Goal: Task Accomplishment & Management: Manage account settings

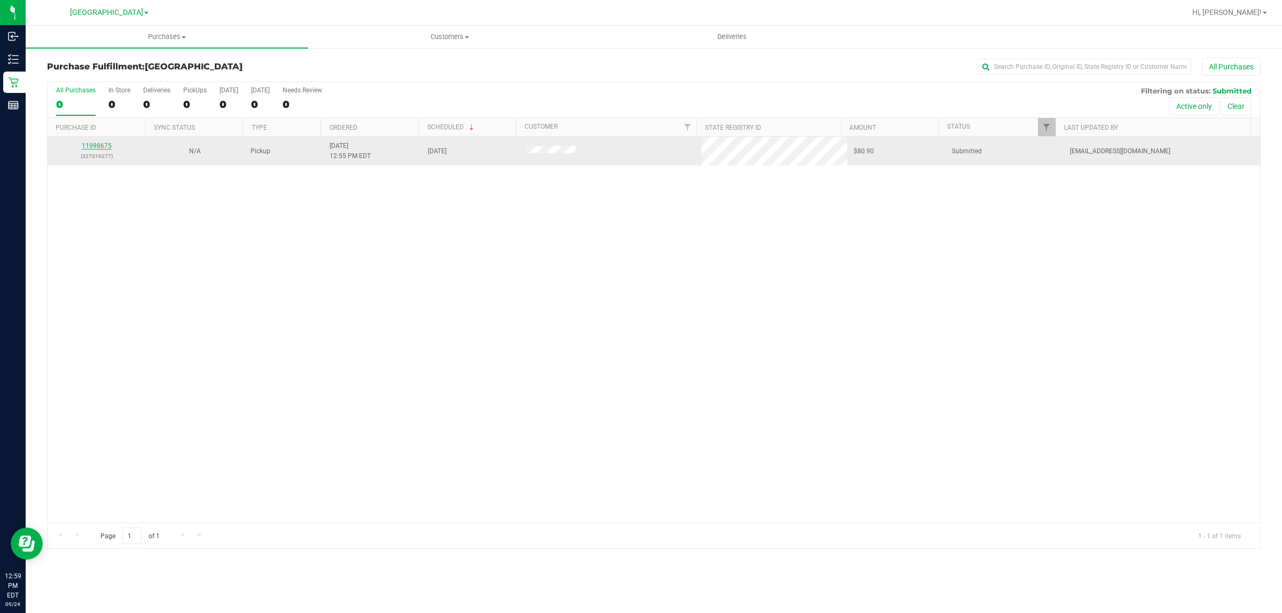
click at [98, 143] on link "11998675" at bounding box center [97, 145] width 30 height 7
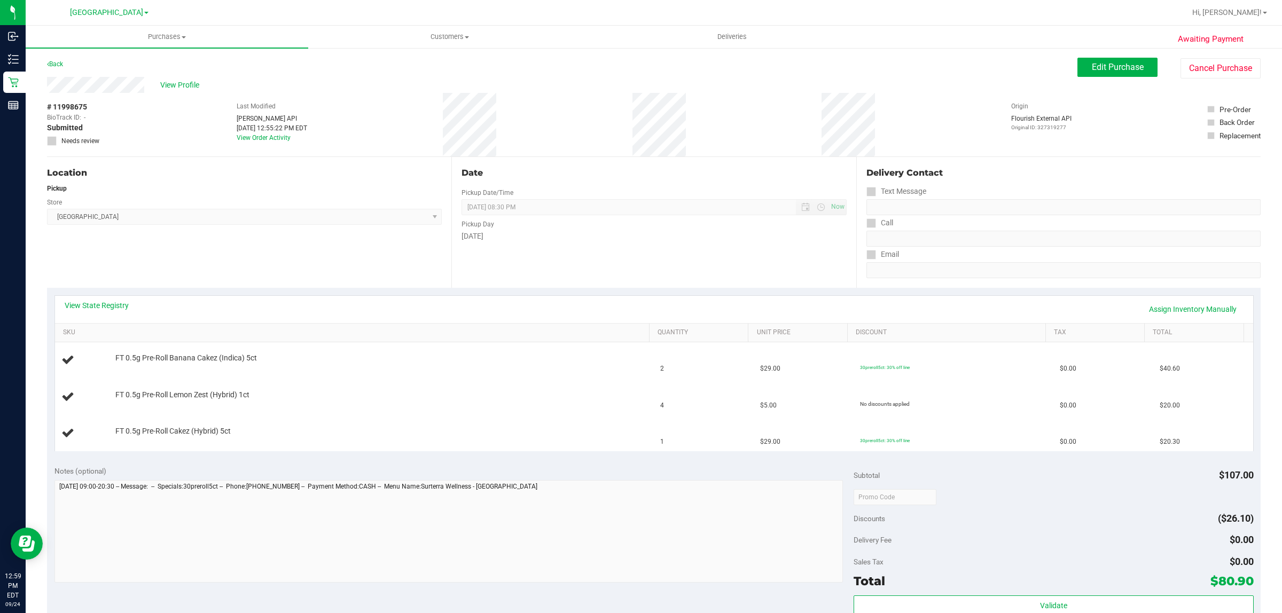
click at [108, 311] on div "View State Registry Assign Inventory Manually" at bounding box center [654, 309] width 1179 height 18
click at [110, 308] on link "View State Registry" at bounding box center [97, 305] width 64 height 11
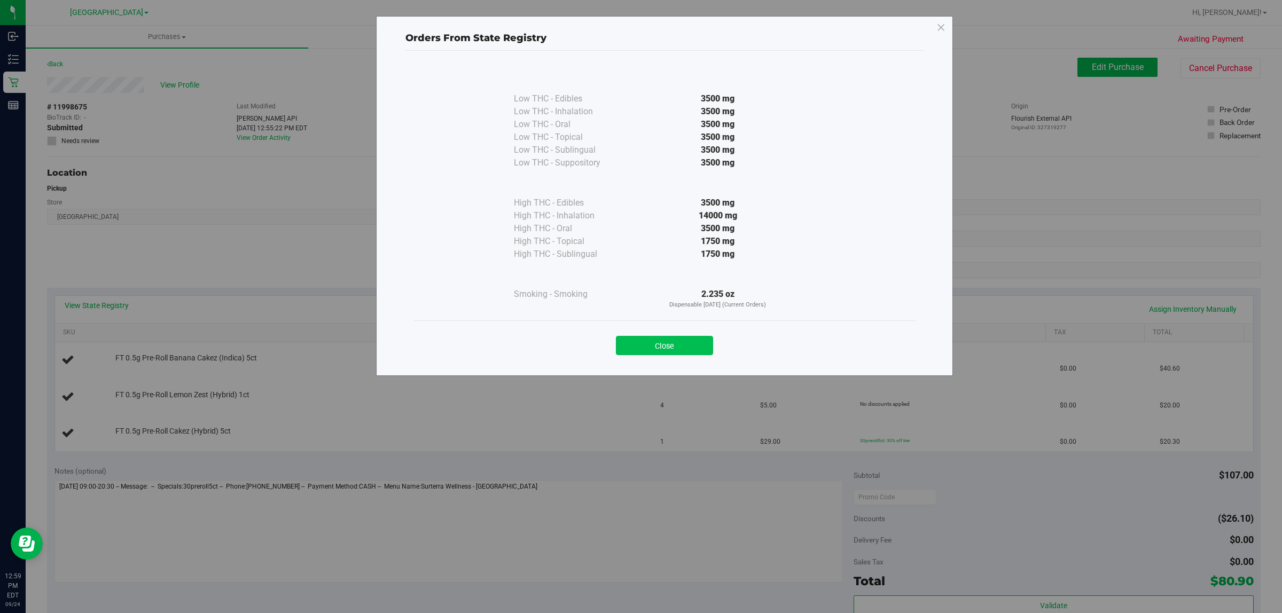
click at [639, 349] on button "Close" at bounding box center [664, 345] width 97 height 19
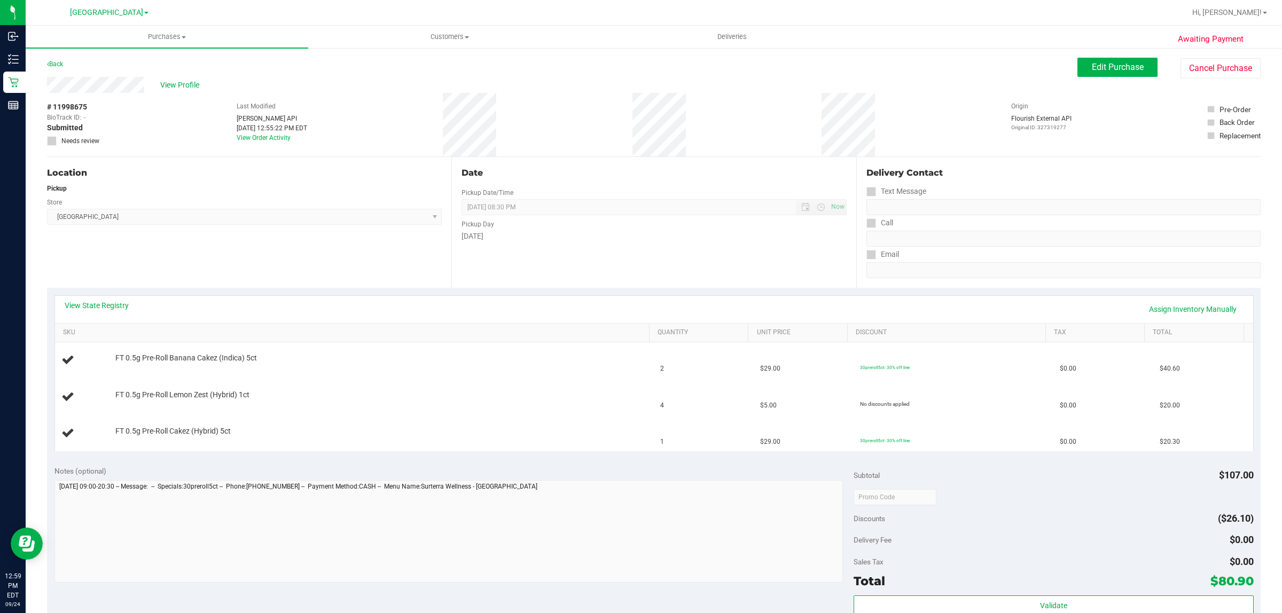
click at [241, 231] on div "Location Pickup Store [GEOGRAPHIC_DATA] WC Select Store [PERSON_NAME][GEOGRAPHI…" at bounding box center [249, 222] width 404 height 131
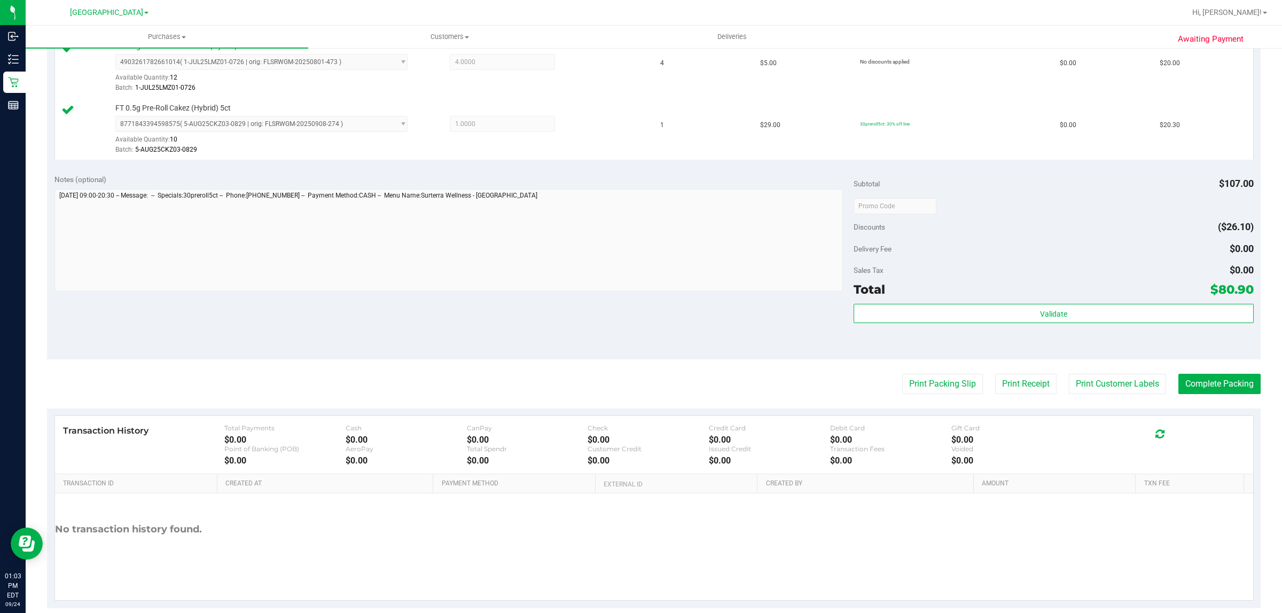
scroll to position [384, 0]
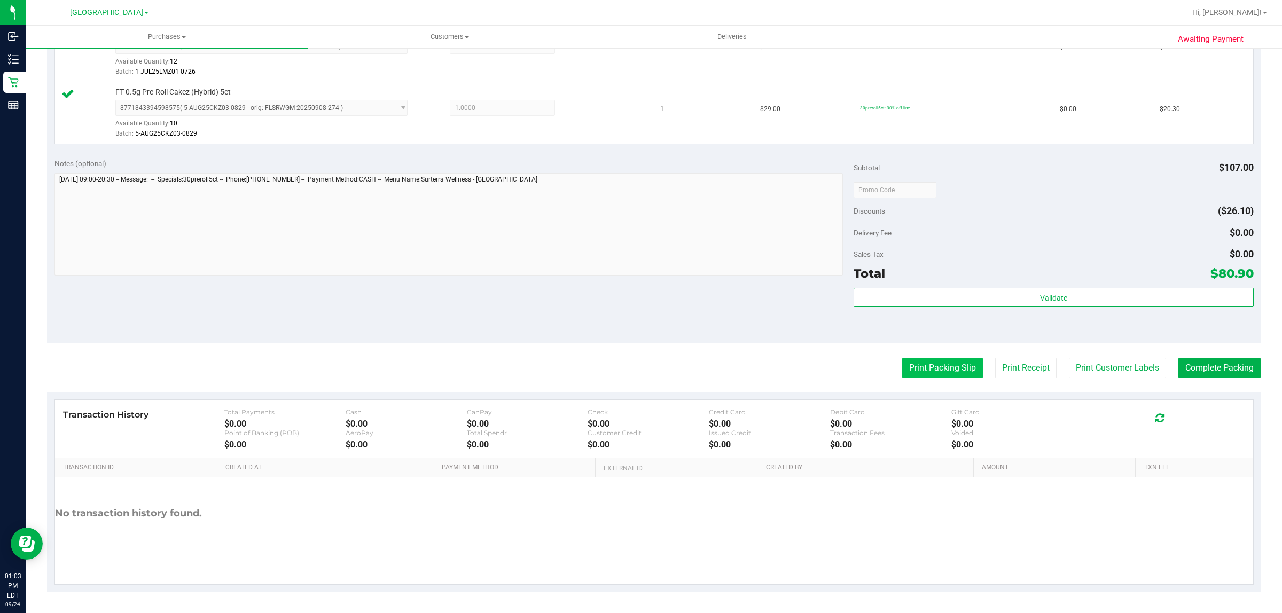
click at [902, 366] on button "Print Packing Slip" at bounding box center [942, 368] width 81 height 20
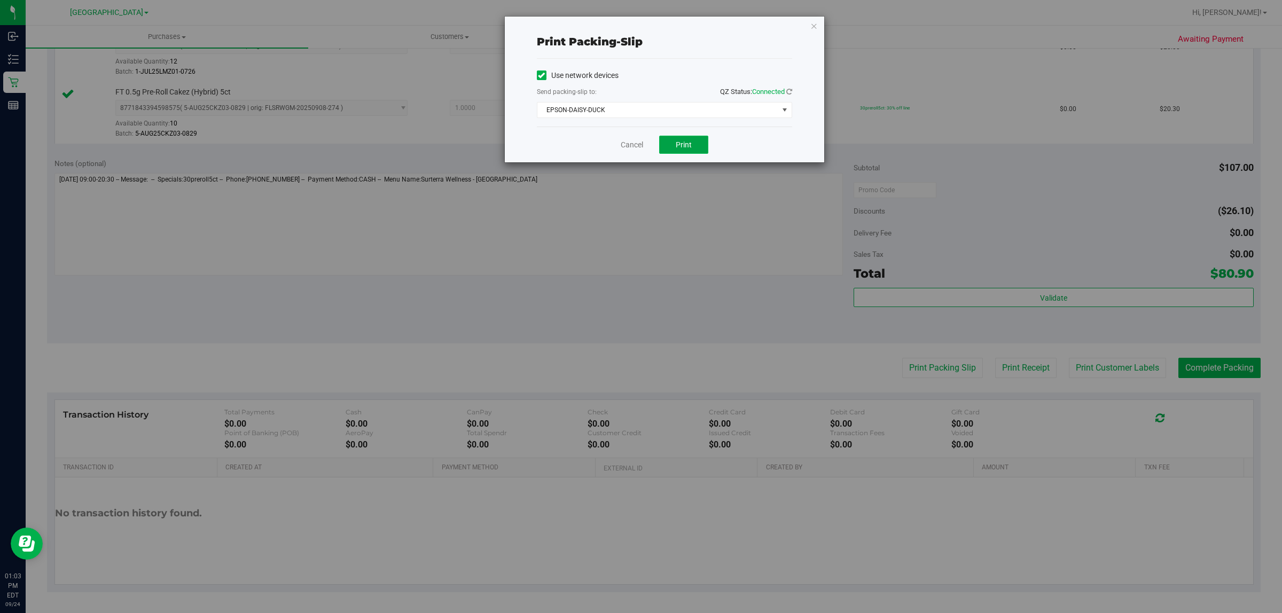
click at [661, 139] on button "Print" at bounding box center [683, 145] width 49 height 18
click at [815, 22] on icon "button" at bounding box center [813, 25] width 7 height 13
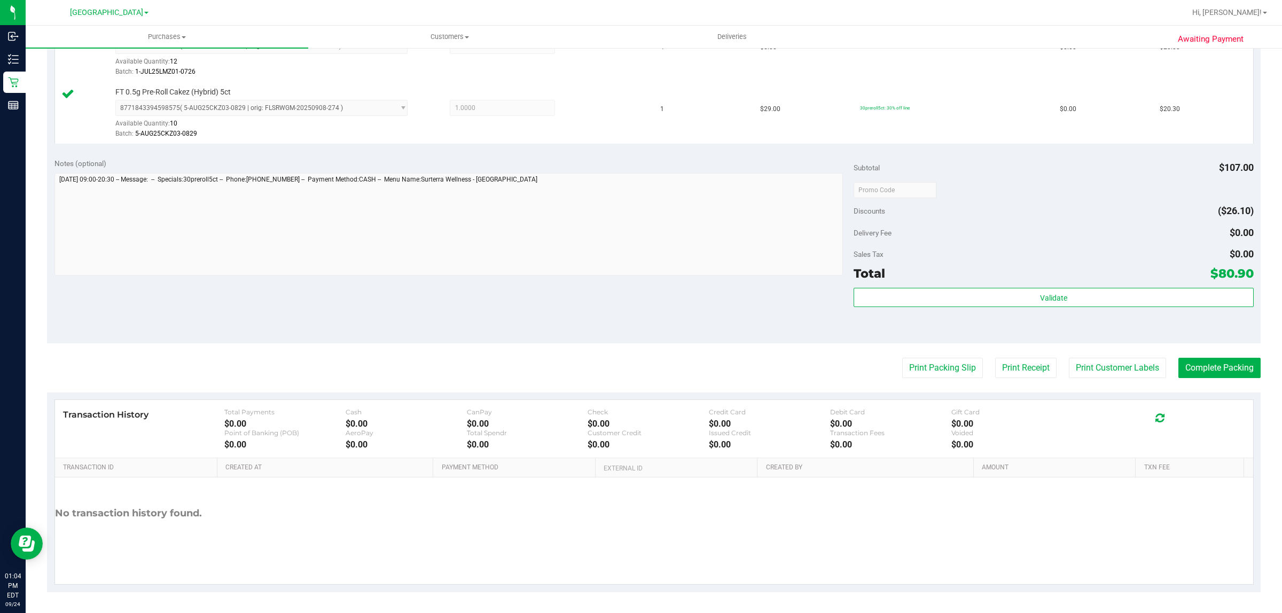
click at [1224, 380] on purchase-details "Back Edit Purchase Cancel Purchase View Profile # 11998675 BioTrack ID: - Submi…" at bounding box center [654, 133] width 1214 height 918
click at [1222, 378] on button "Complete Packing" at bounding box center [1219, 368] width 82 height 20
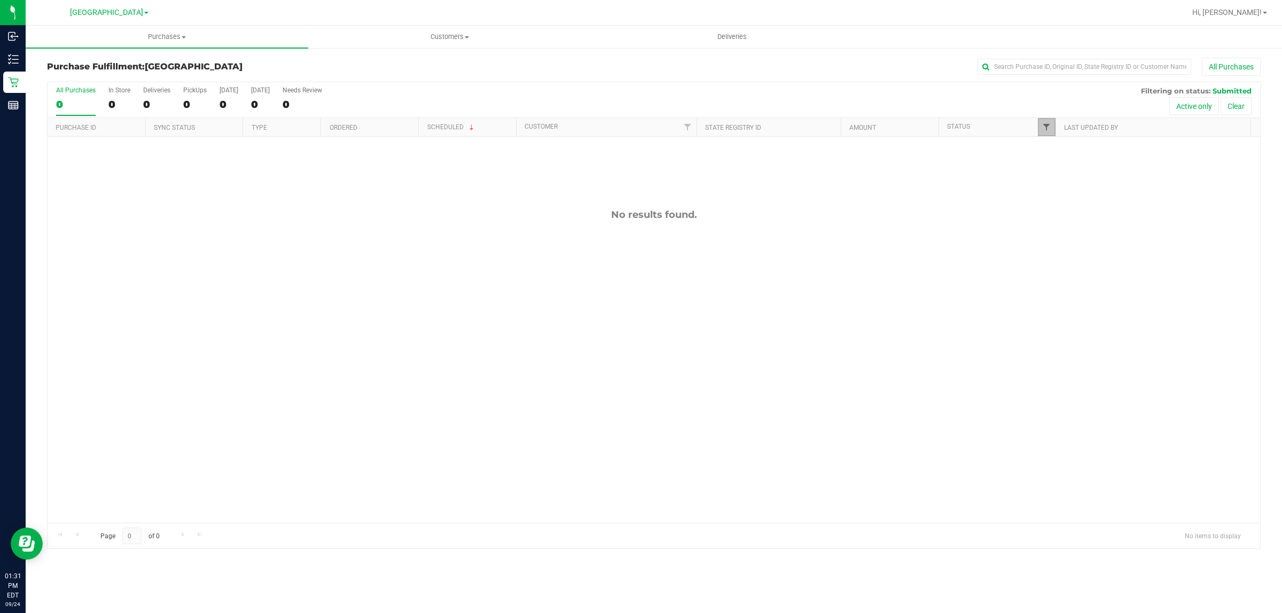
click at [1042, 124] on span "Filter" at bounding box center [1046, 127] width 9 height 9
click at [1051, 243] on input "Packed" at bounding box center [1051, 246] width 7 height 7
checkbox input "true"
click at [1061, 317] on button "Filter" at bounding box center [1069, 315] width 51 height 24
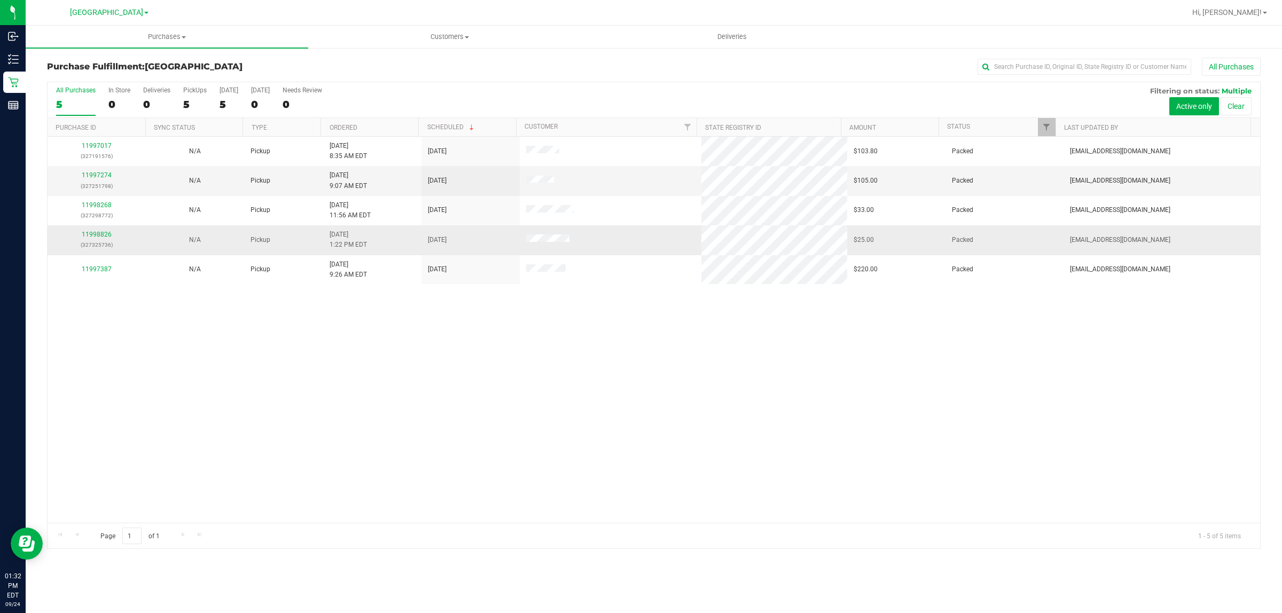
click at [93, 241] on p "(327325736)" at bounding box center [96, 245] width 85 height 10
click at [93, 234] on link "11998826" at bounding box center [97, 234] width 30 height 7
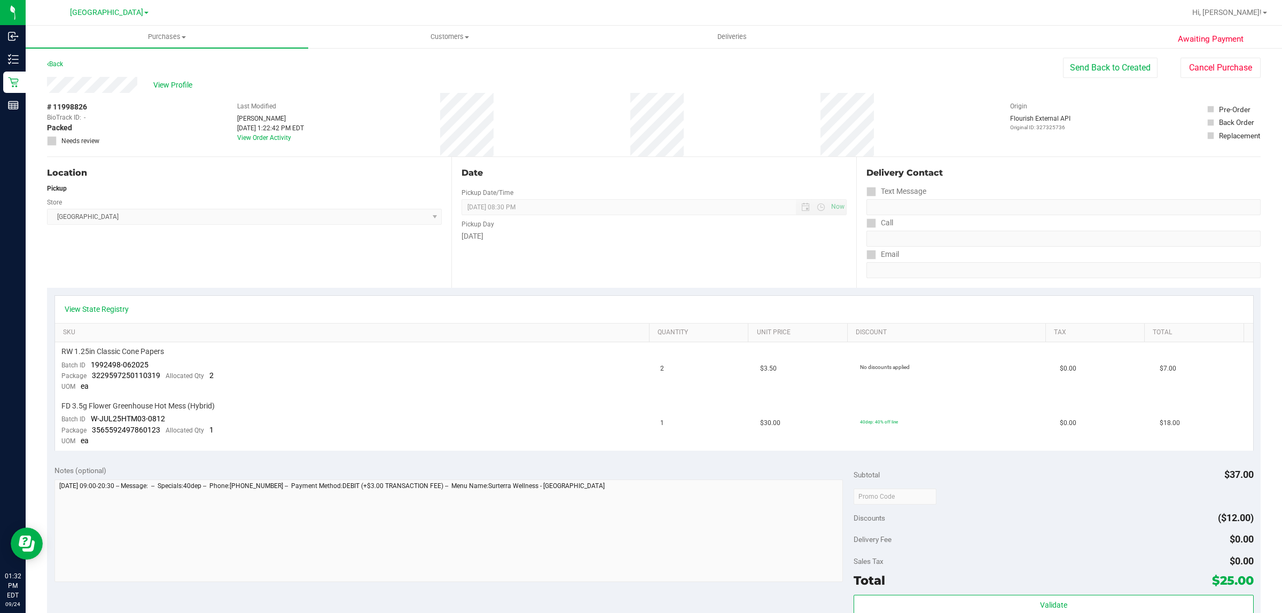
click at [107, 303] on div "View State Registry" at bounding box center [654, 309] width 1198 height 27
click at [113, 311] on link "View State Registry" at bounding box center [97, 309] width 64 height 11
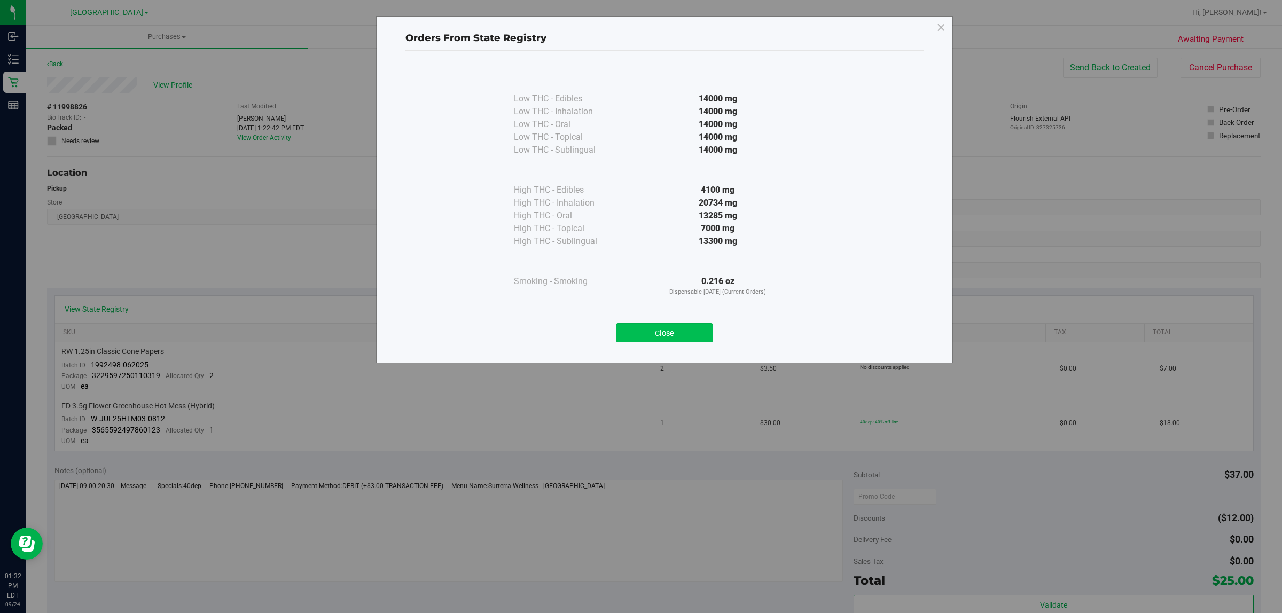
click at [657, 334] on button "Close" at bounding box center [664, 332] width 97 height 19
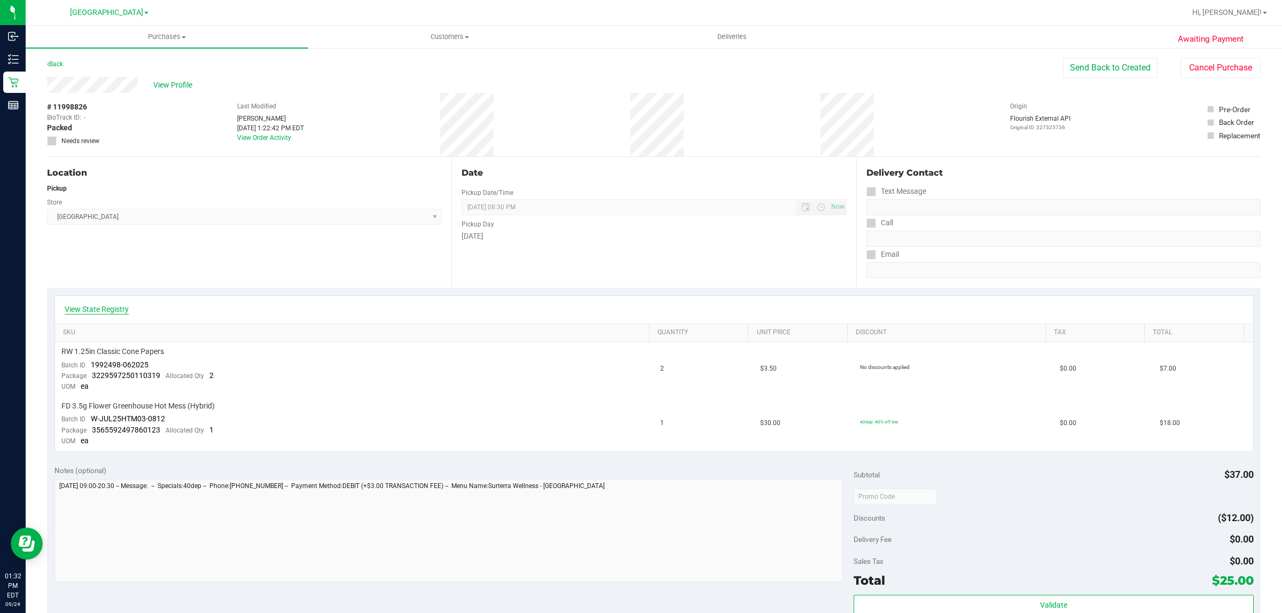
click at [103, 310] on link "View State Registry" at bounding box center [97, 309] width 64 height 11
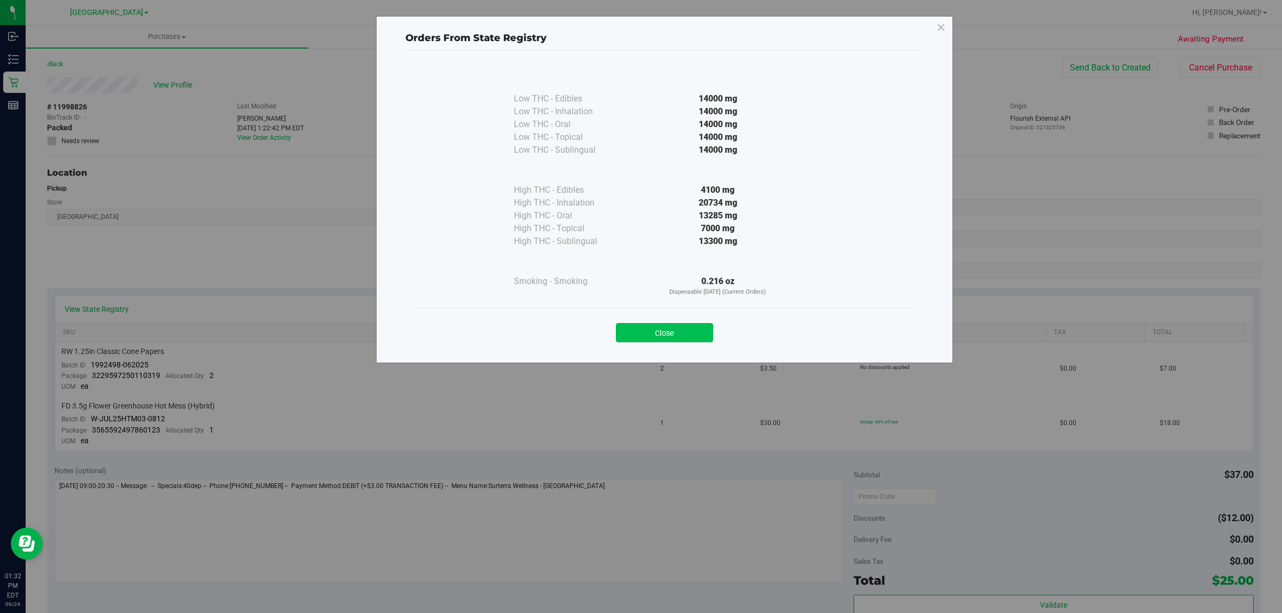
click at [677, 329] on button "Close" at bounding box center [664, 332] width 97 height 19
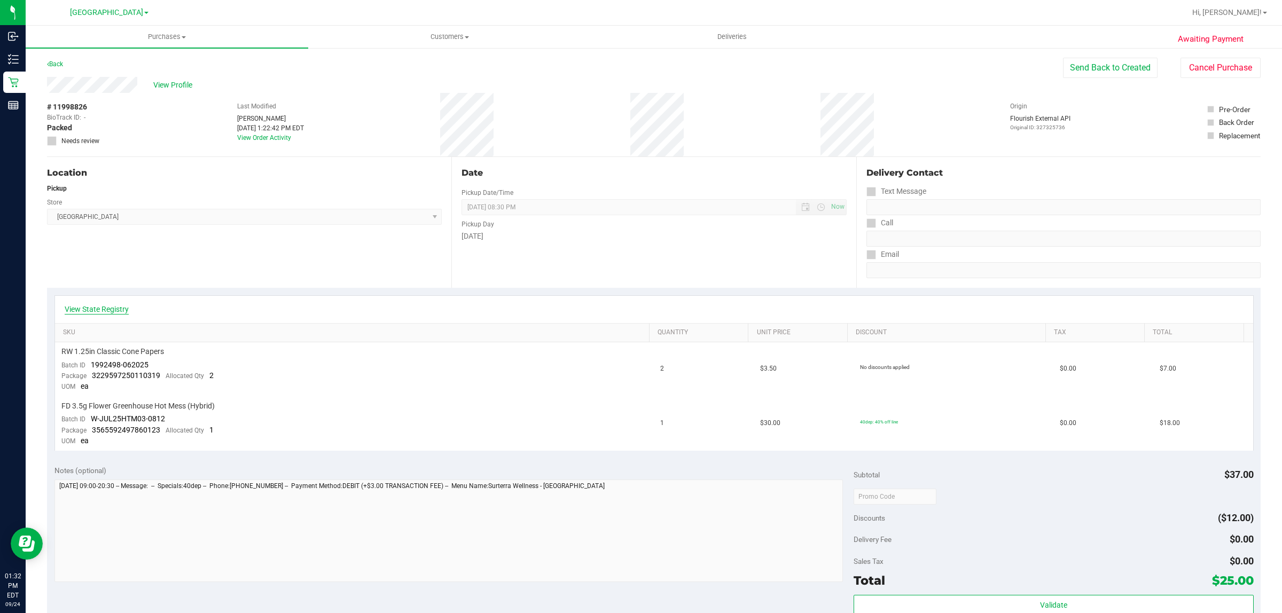
click at [110, 309] on link "View State Registry" at bounding box center [97, 309] width 64 height 11
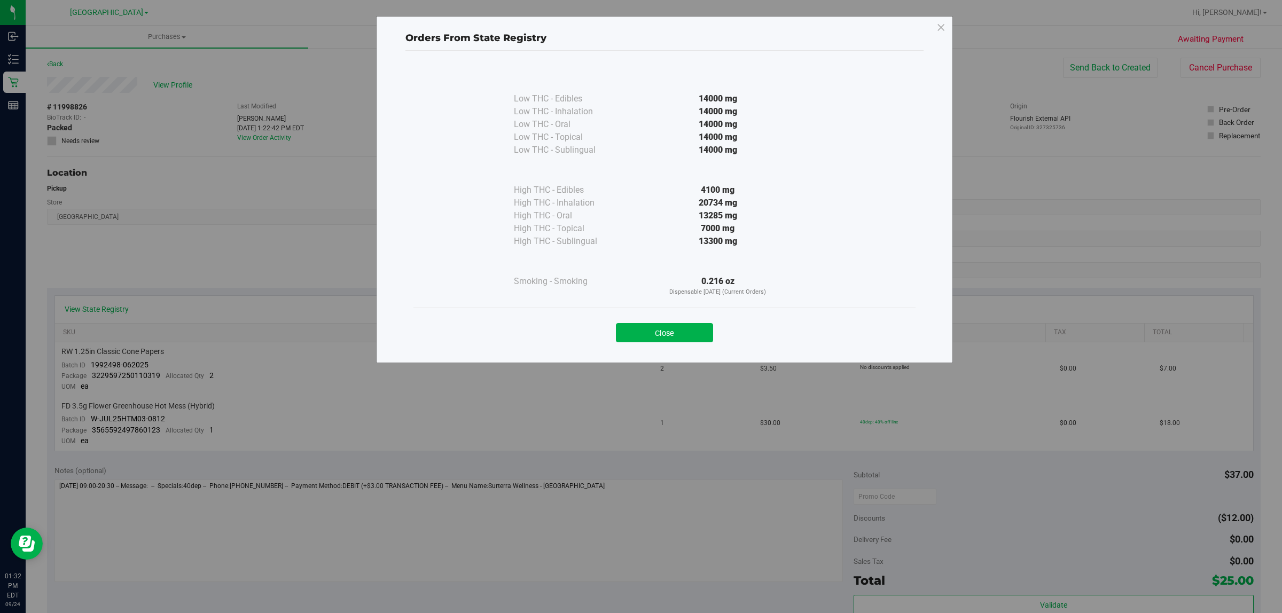
click at [671, 332] on button "Close" at bounding box center [664, 332] width 97 height 19
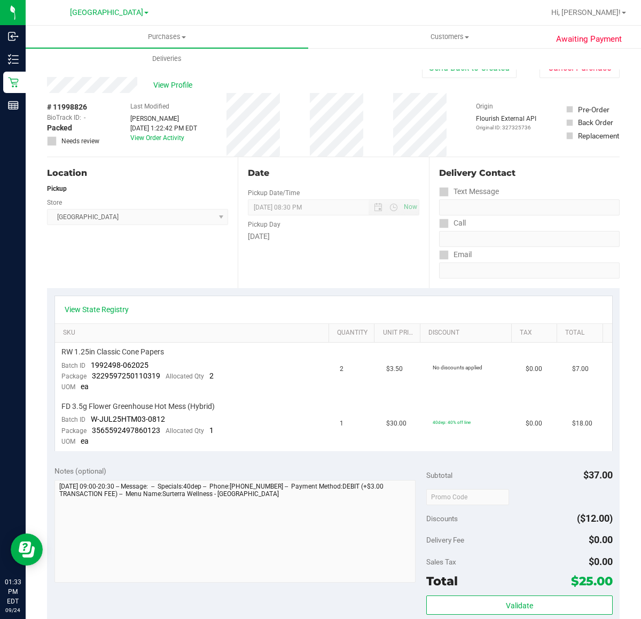
click at [302, 123] on div "# 11998826 BioTrack ID: - Packed Needs review Last Modified [PERSON_NAME] [DATE…" at bounding box center [333, 125] width 573 height 64
click at [157, 264] on div "Location Pickup Store [GEOGRAPHIC_DATA] WC Select Store [PERSON_NAME][GEOGRAPHI…" at bounding box center [142, 222] width 191 height 131
click at [83, 305] on link "View State Registry" at bounding box center [97, 309] width 64 height 11
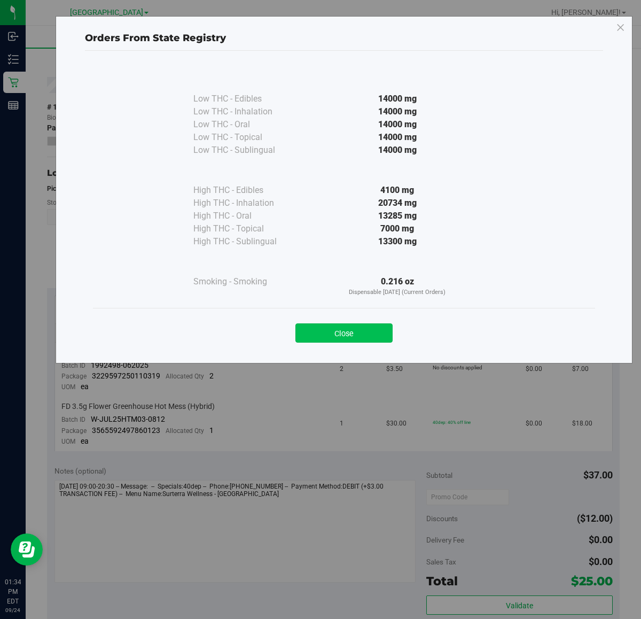
click at [362, 337] on button "Close" at bounding box center [343, 332] width 97 height 19
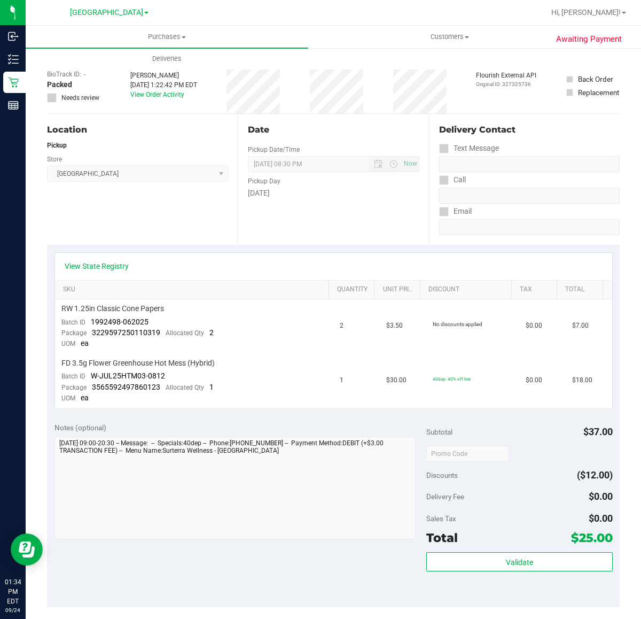
scroll to position [134, 0]
